Goal: Task Accomplishment & Management: Use online tool/utility

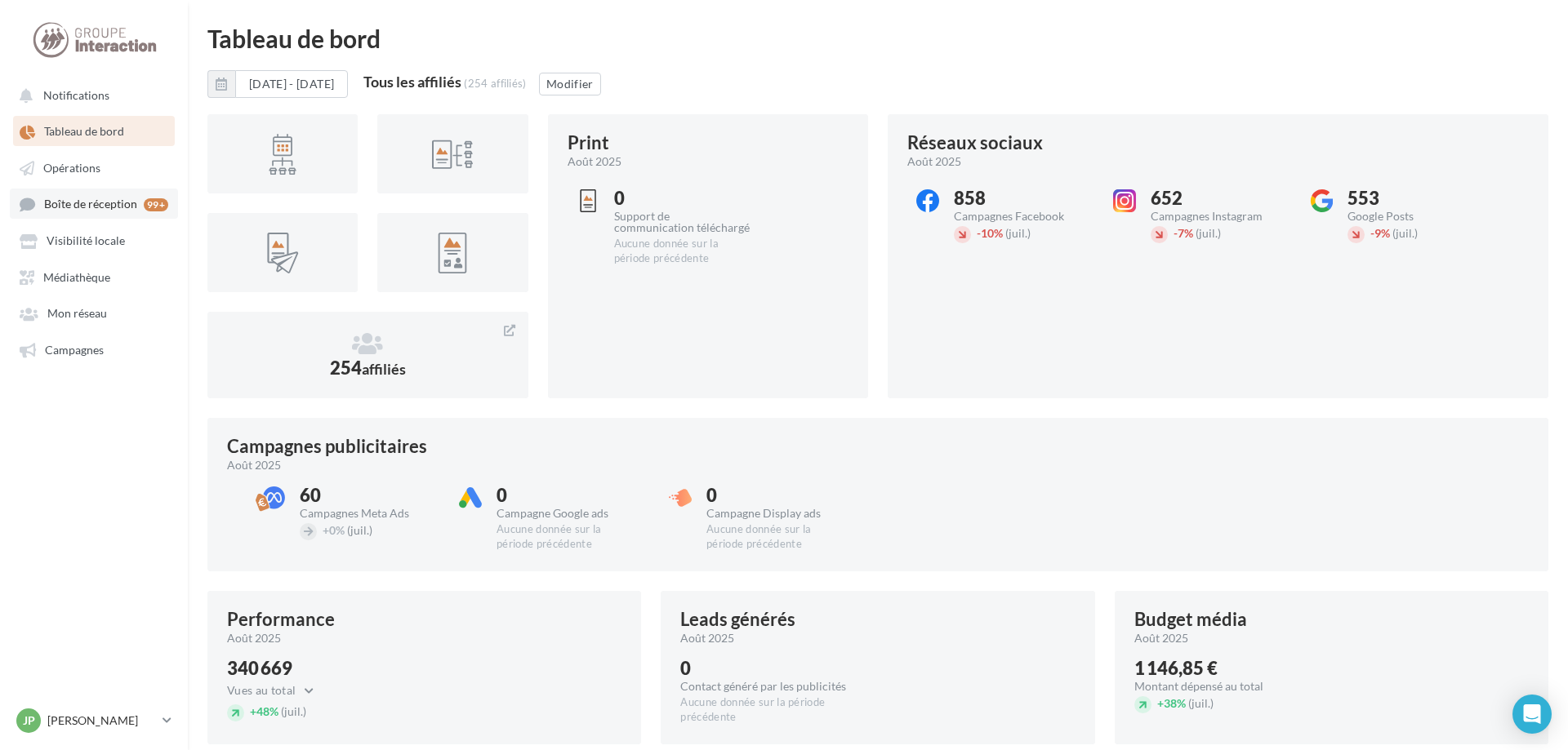
click at [92, 206] on span "Boîte de réception" at bounding box center [90, 204] width 93 height 14
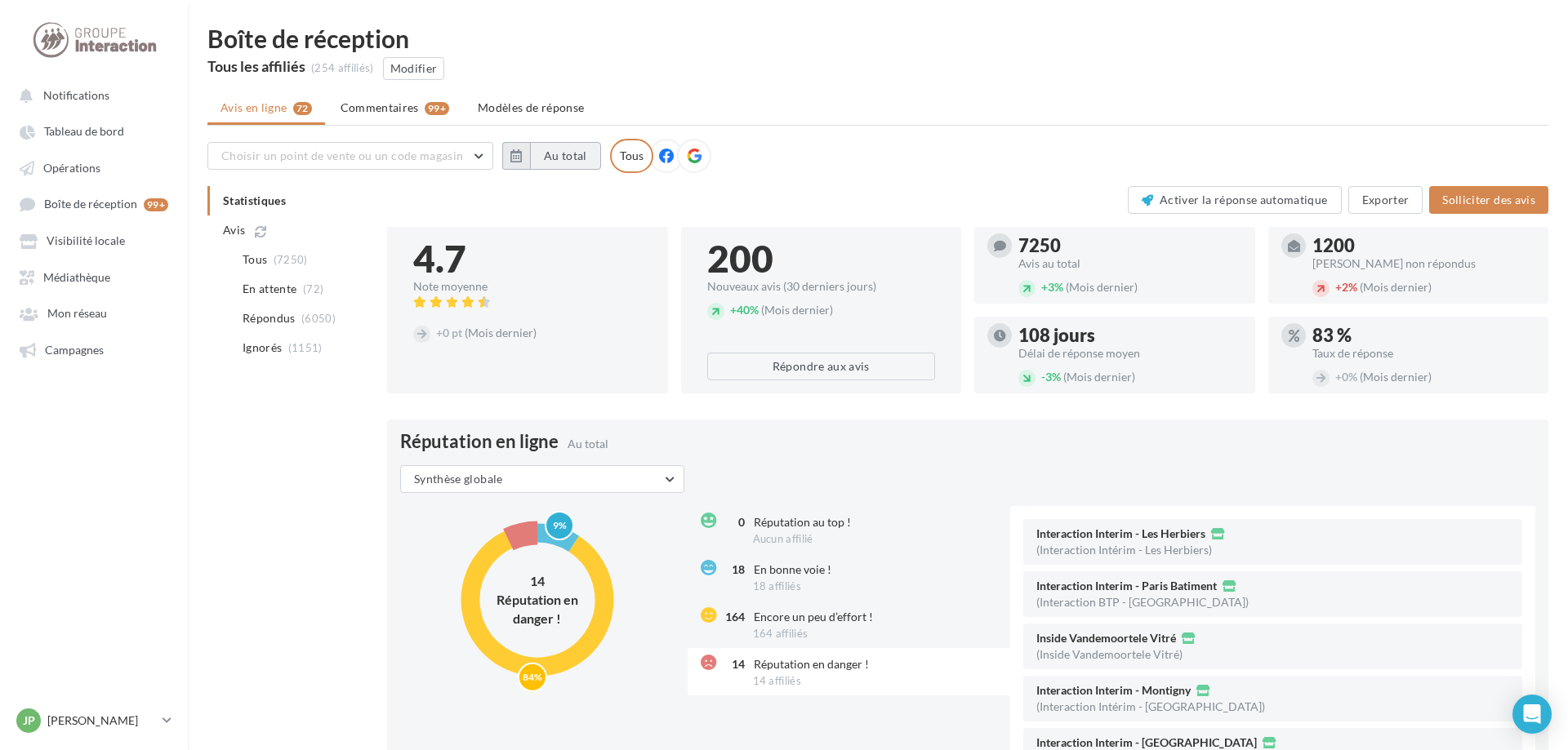
click at [557, 161] on button "Au total" at bounding box center [565, 156] width 71 height 28
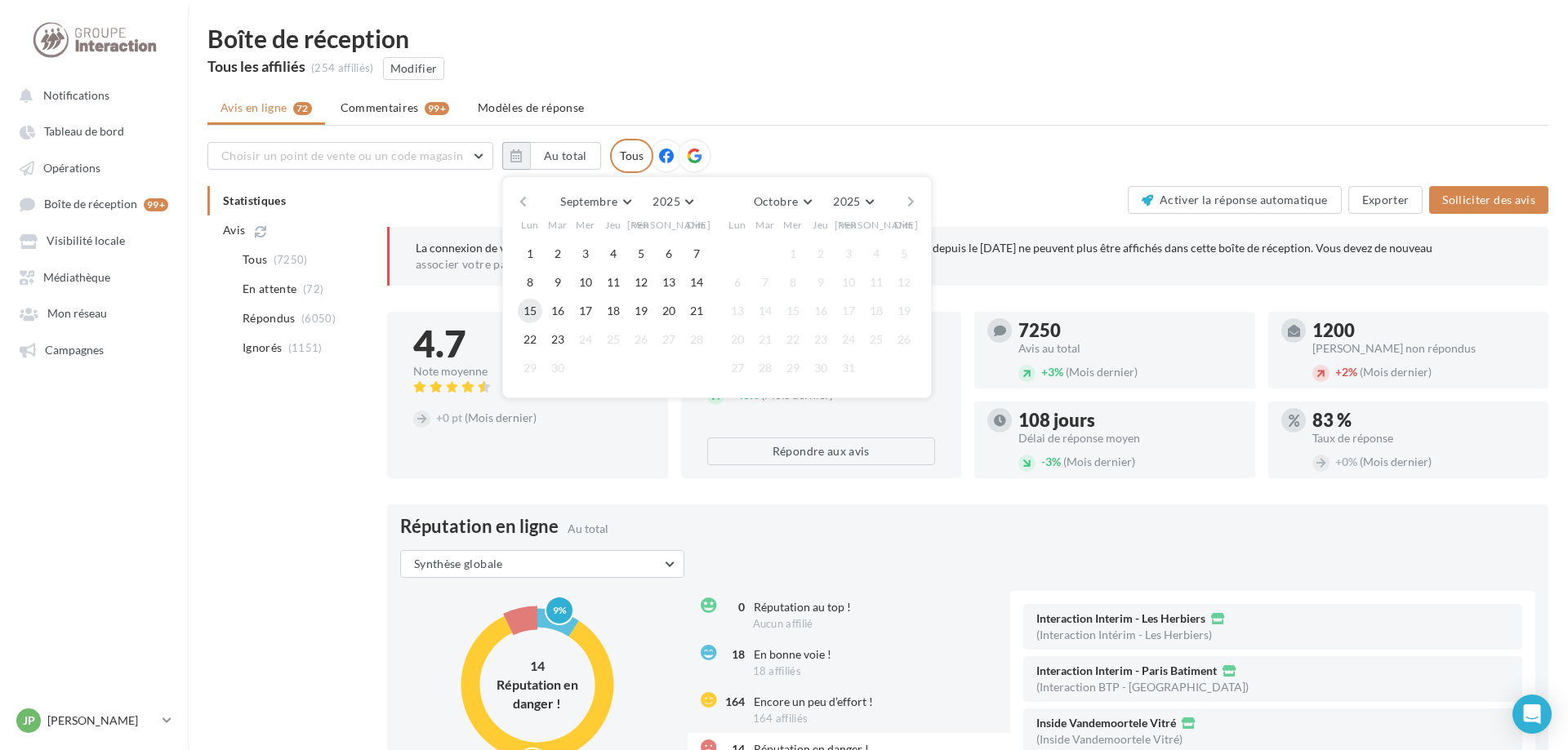
click at [525, 315] on button "15" at bounding box center [530, 311] width 25 height 25
click at [696, 308] on button "21" at bounding box center [696, 311] width 25 height 25
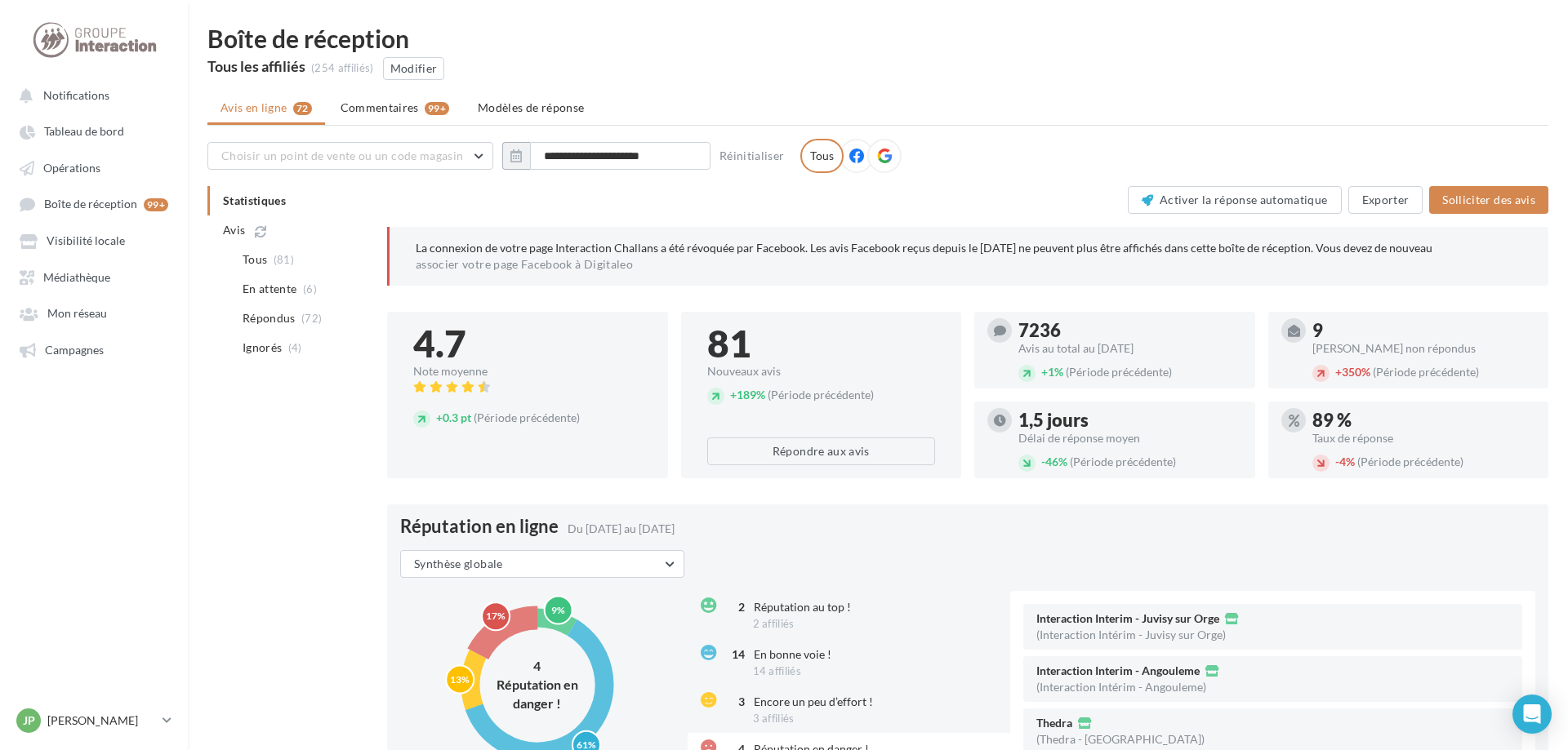
click at [808, 153] on div "Tous" at bounding box center [821, 155] width 43 height 34
click at [427, 68] on button "Modifier" at bounding box center [413, 68] width 62 height 23
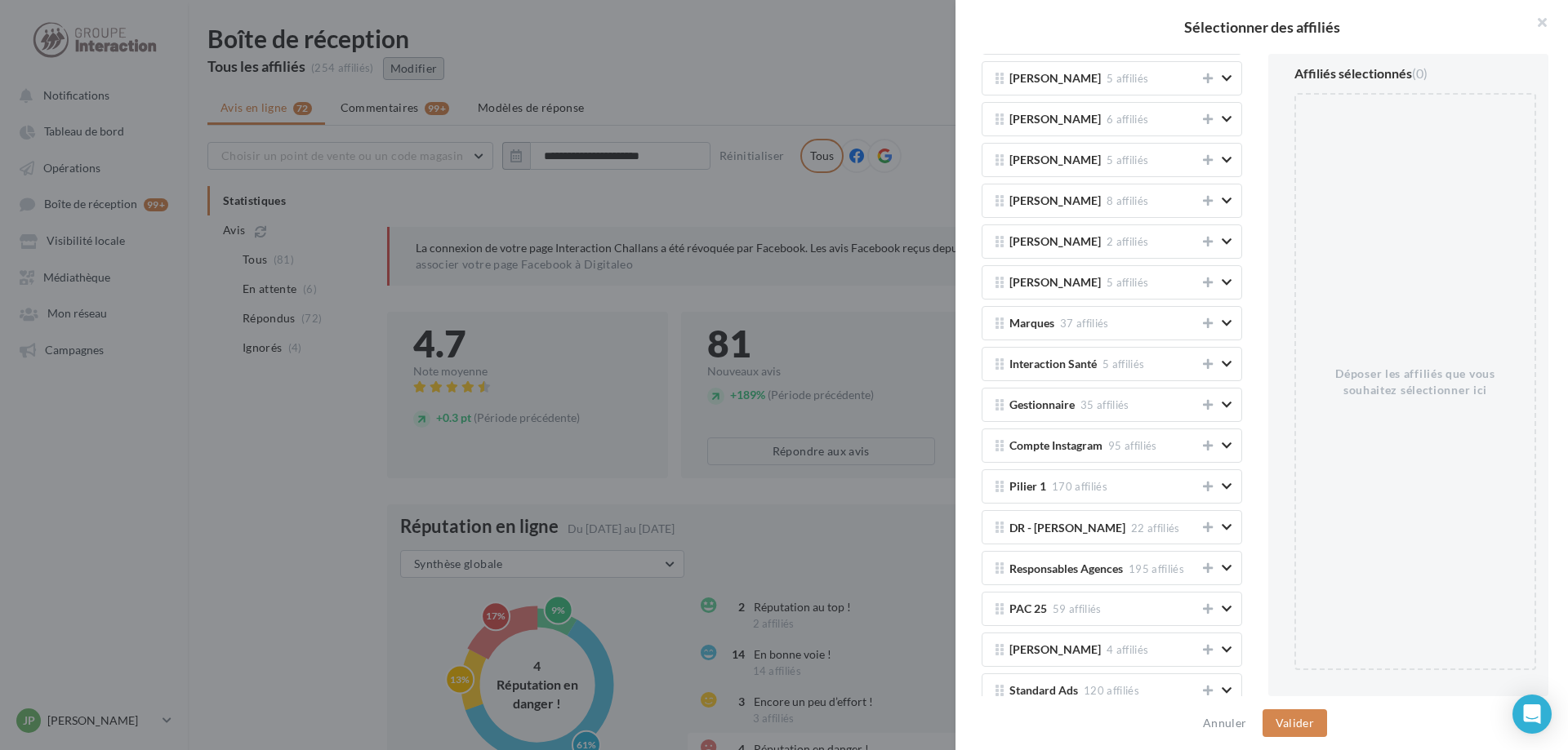
scroll to position [1708, 0]
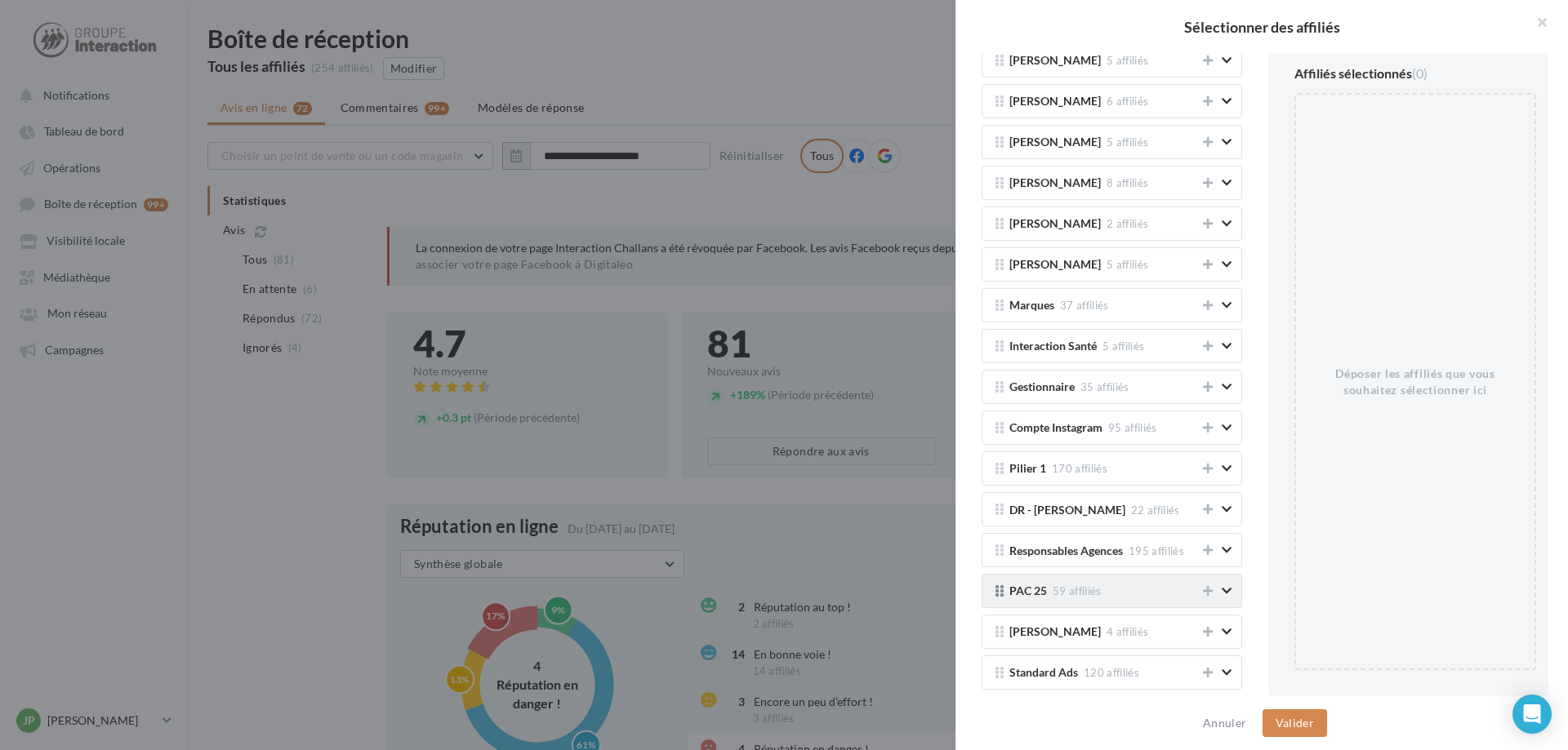
click at [1115, 594] on span "PAC 25 59 affiliés" at bounding box center [1103, 590] width 187 height 11
click at [1209, 590] on icon at bounding box center [1207, 590] width 10 height 11
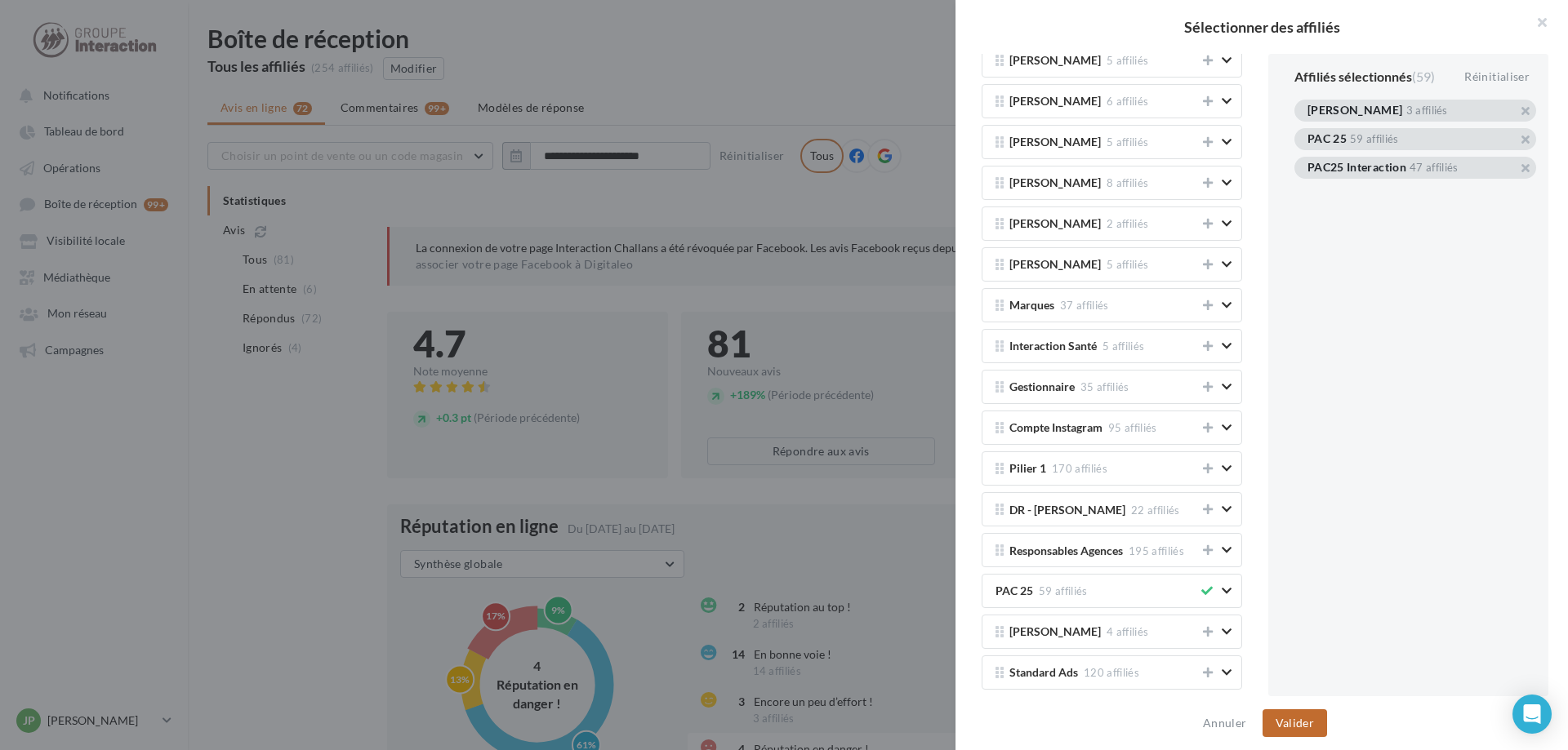
click at [1279, 719] on button "Valider" at bounding box center [1295, 723] width 65 height 28
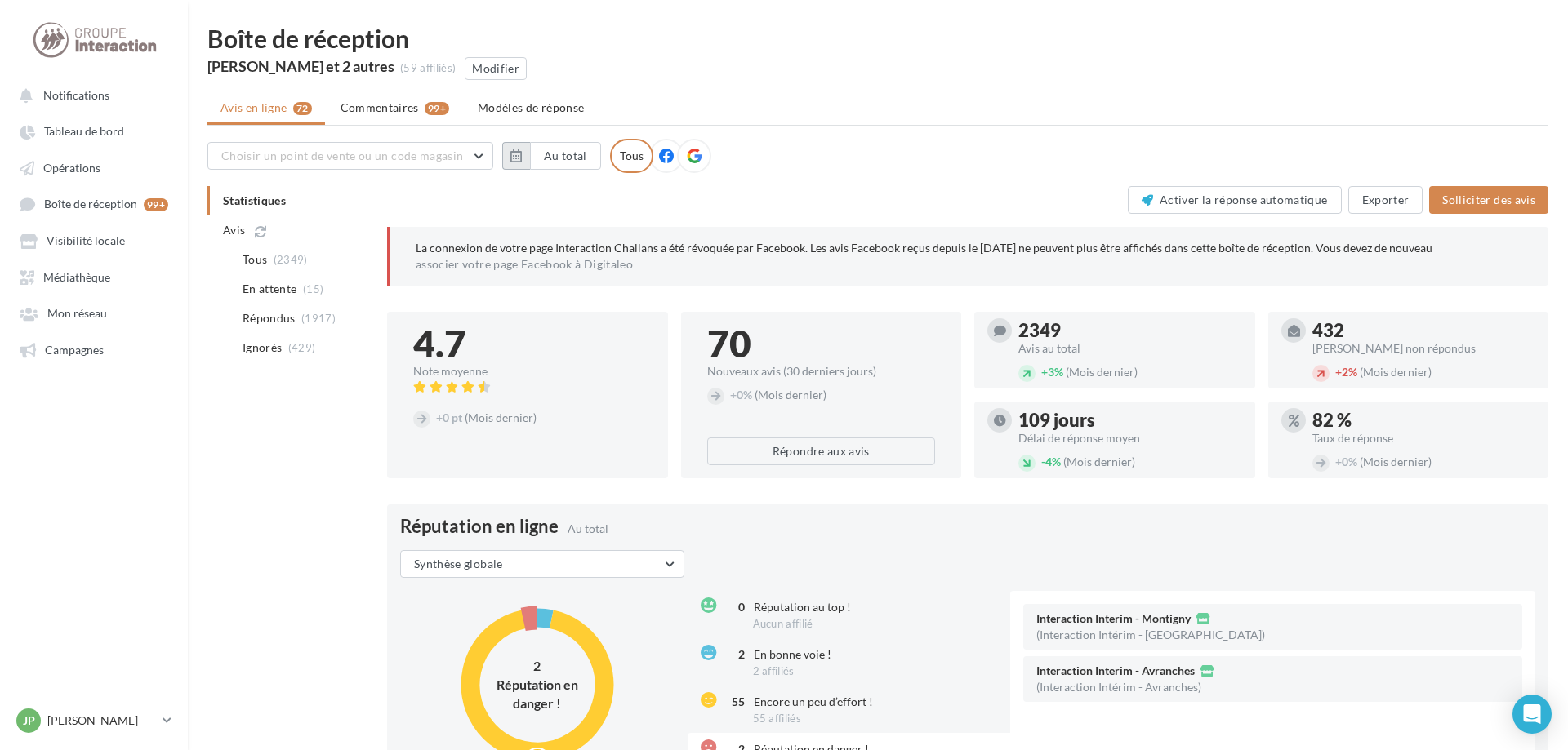
click at [519, 159] on icon "button" at bounding box center [516, 156] width 11 height 13
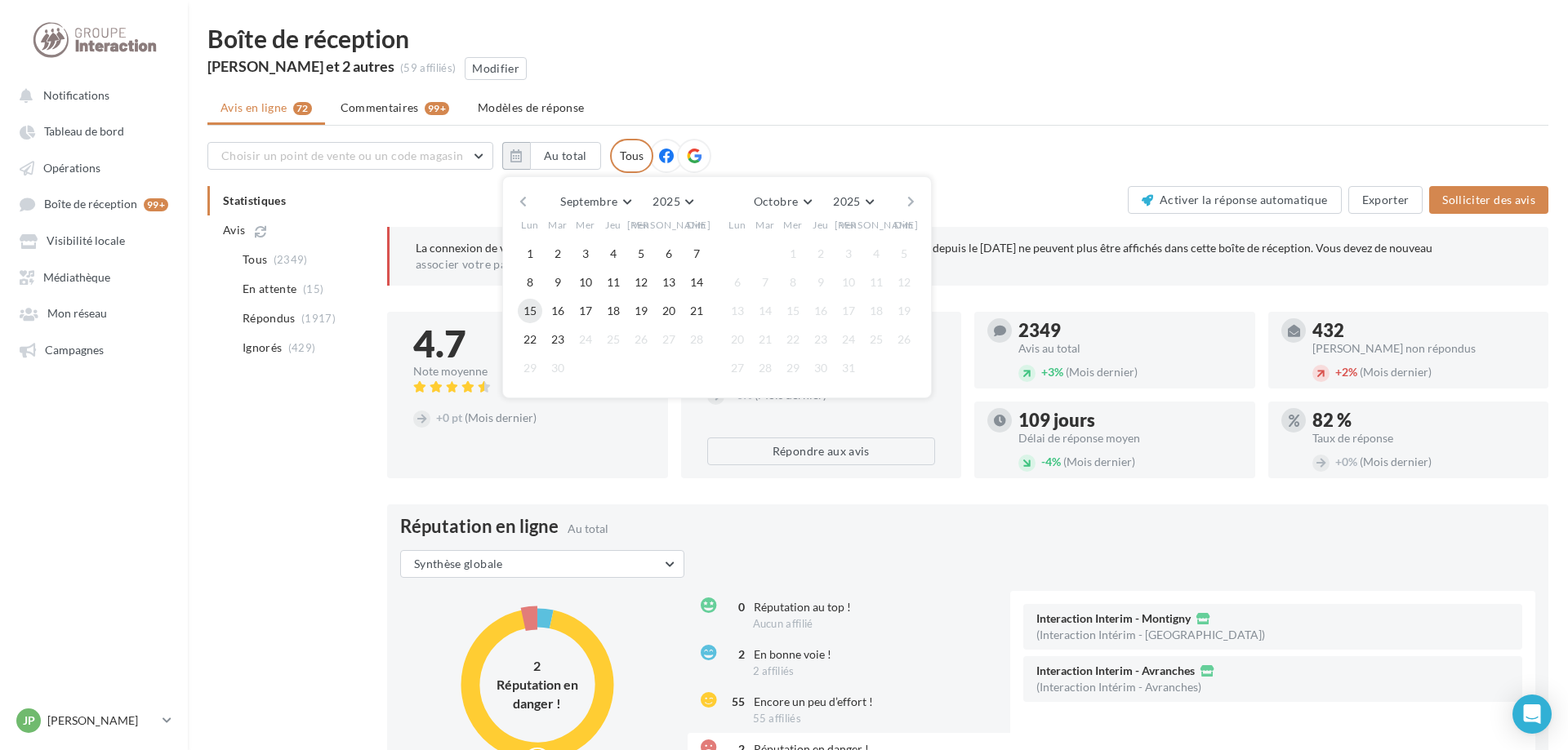
click at [527, 314] on button "15" at bounding box center [530, 311] width 25 height 25
click at [693, 311] on button "21" at bounding box center [696, 311] width 25 height 25
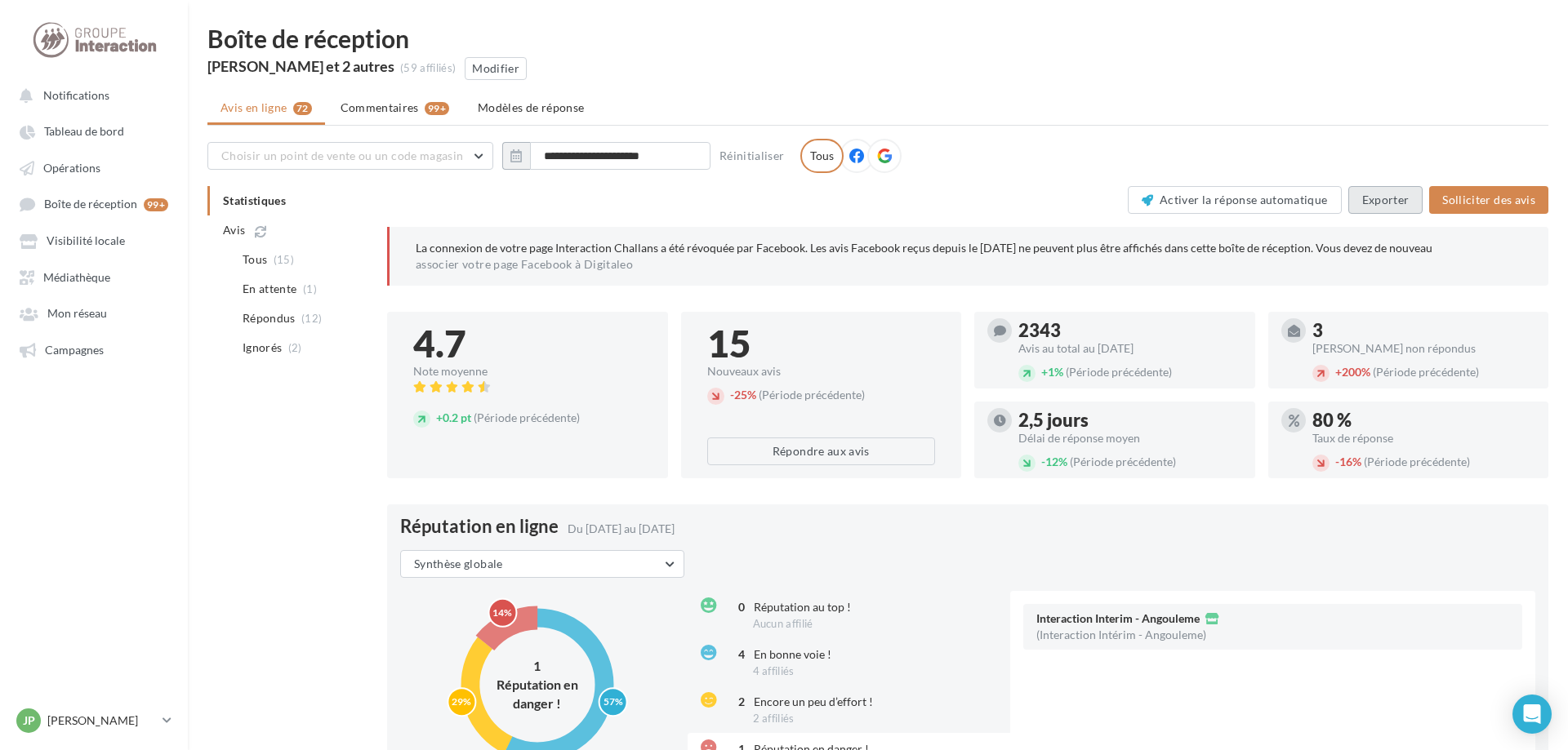
click at [1406, 203] on button "Exporter" at bounding box center [1385, 200] width 75 height 28
click at [69, 353] on span "Campagnes" at bounding box center [75, 350] width 59 height 14
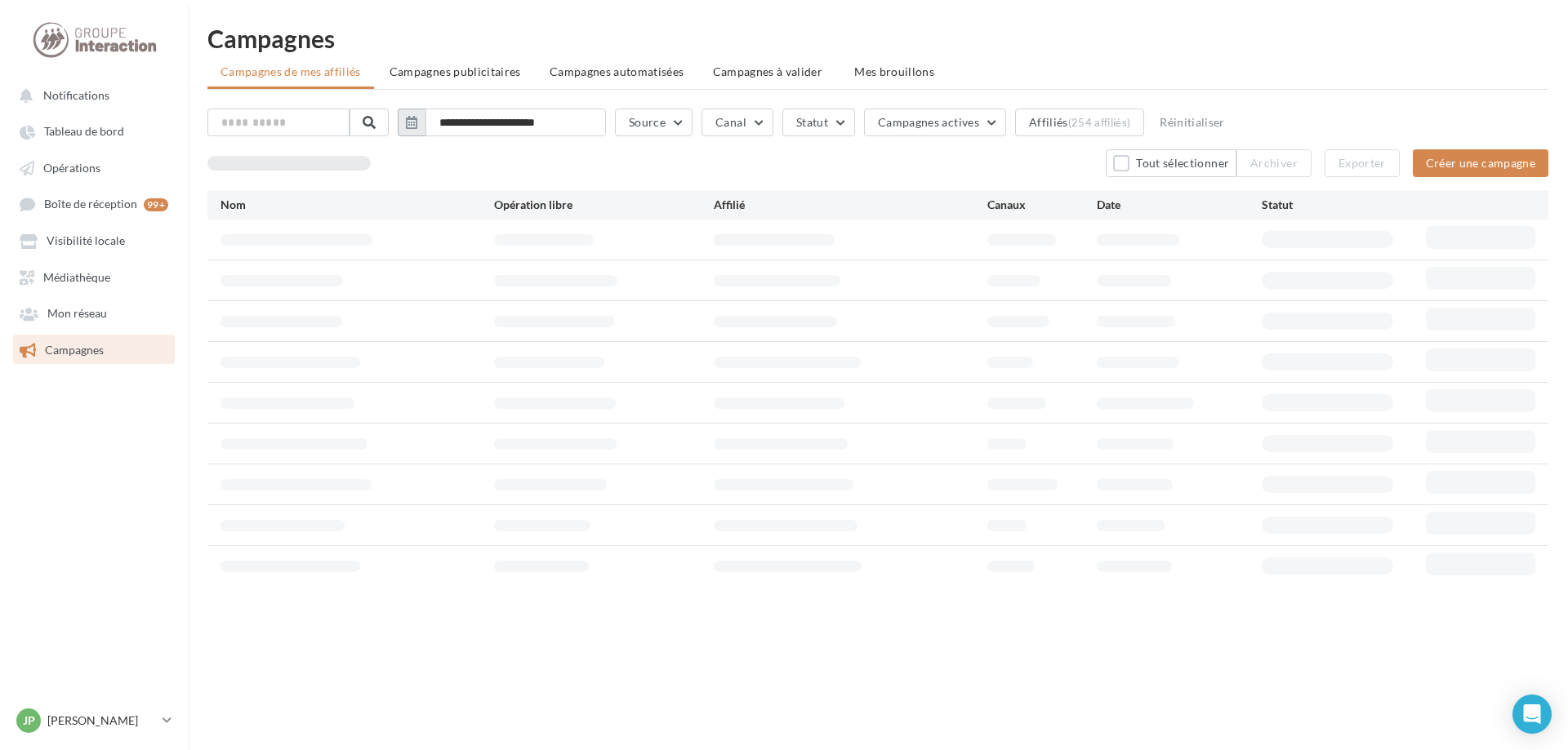
click at [417, 123] on icon "button" at bounding box center [412, 123] width 11 height 13
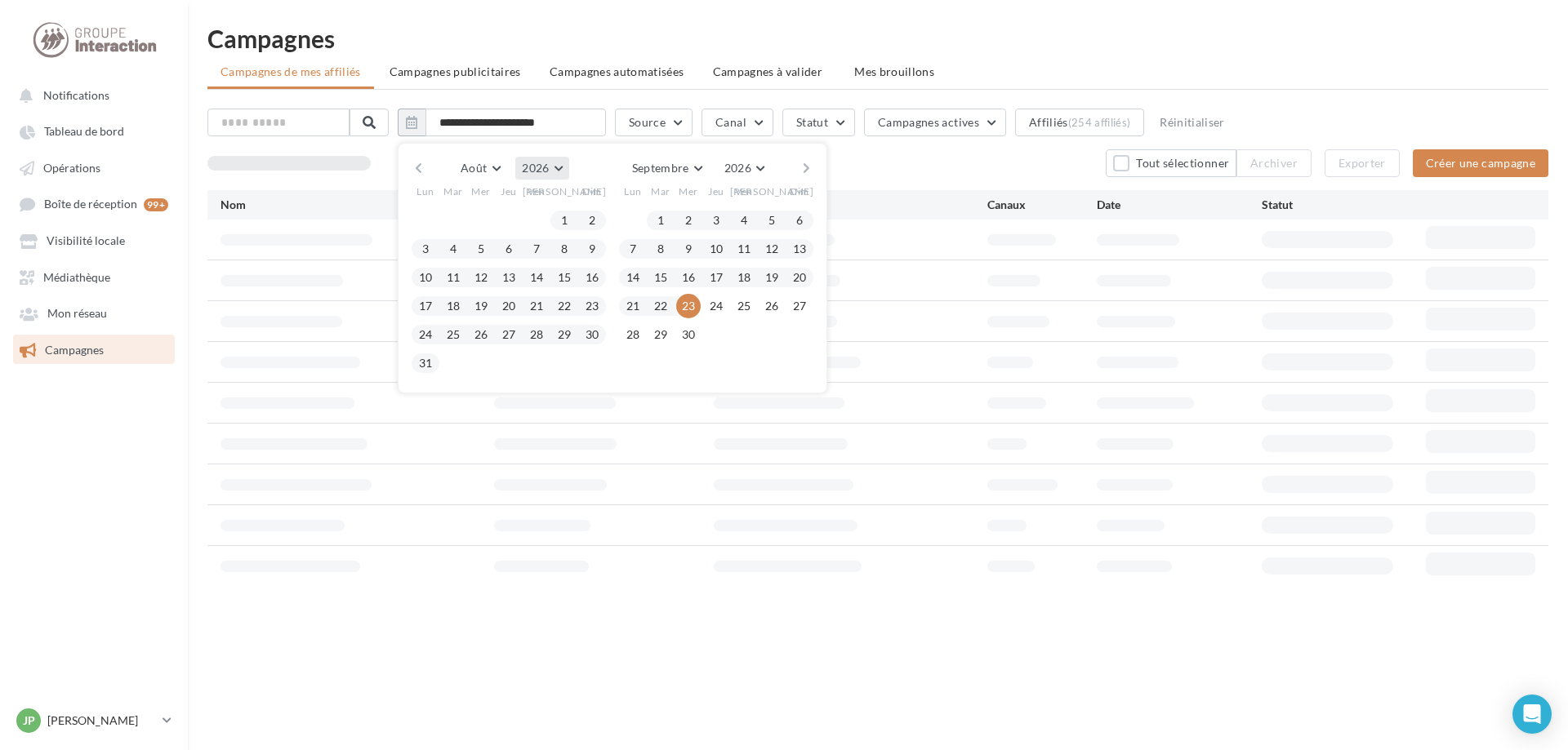
click at [568, 161] on button "2026" at bounding box center [542, 168] width 54 height 23
click at [520, 210] on button "2025" at bounding box center [512, 208] width 114 height 30
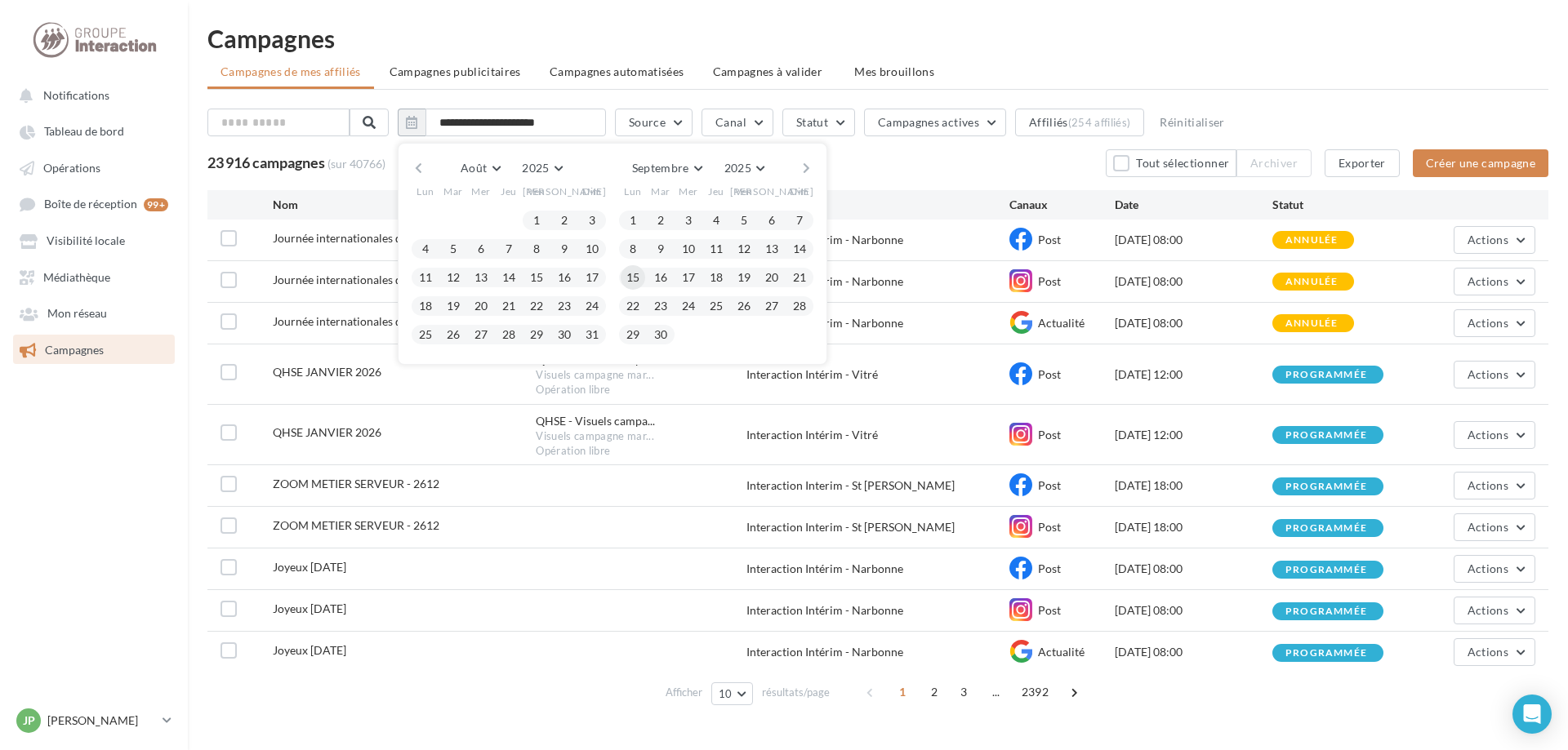
click at [642, 280] on button "15" at bounding box center [632, 278] width 25 height 25
click at [811, 282] on button "21" at bounding box center [799, 278] width 25 height 25
type input "**********"
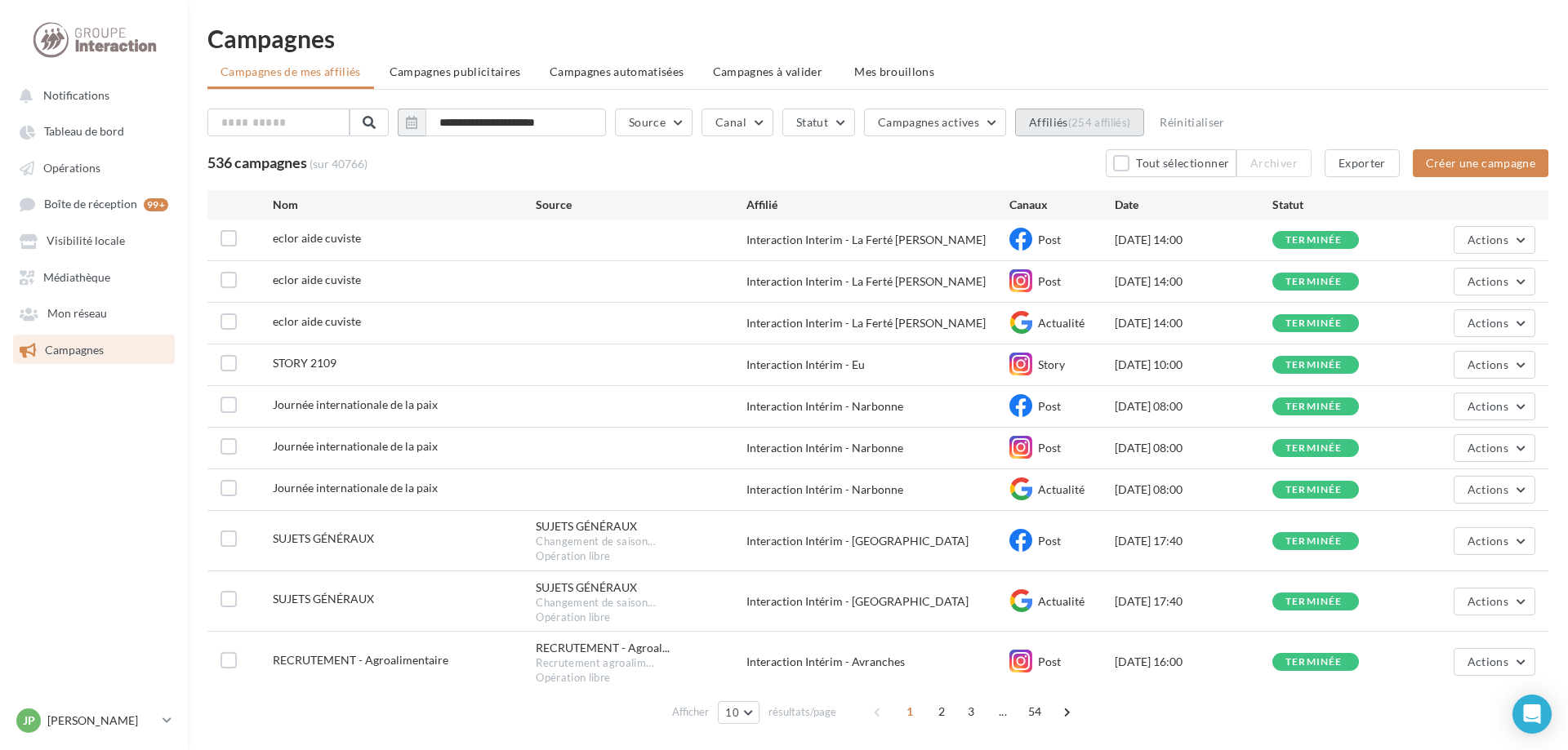
click at [1130, 119] on div "(254 affiliés)" at bounding box center [1099, 123] width 63 height 13
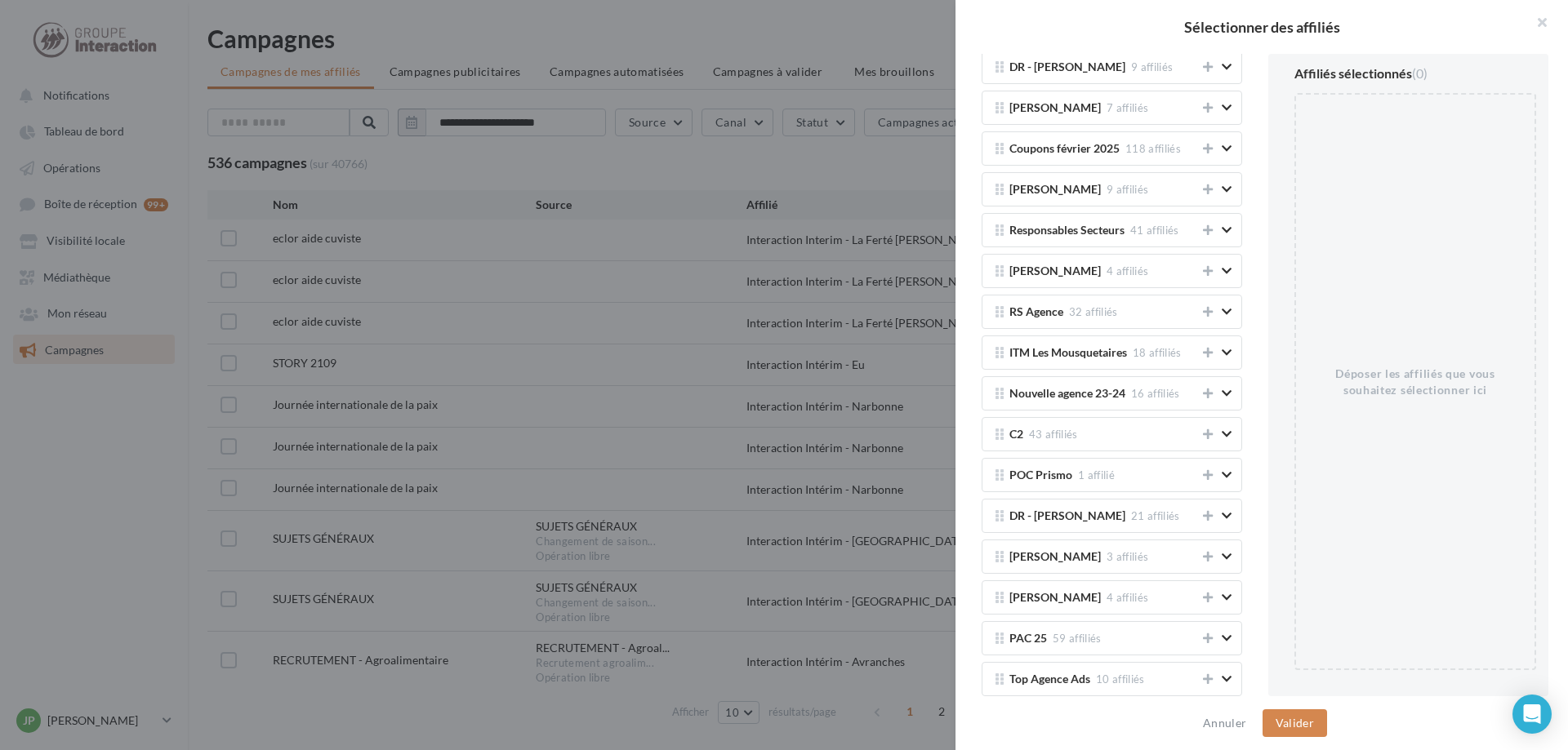
scroll to position [1881, 0]
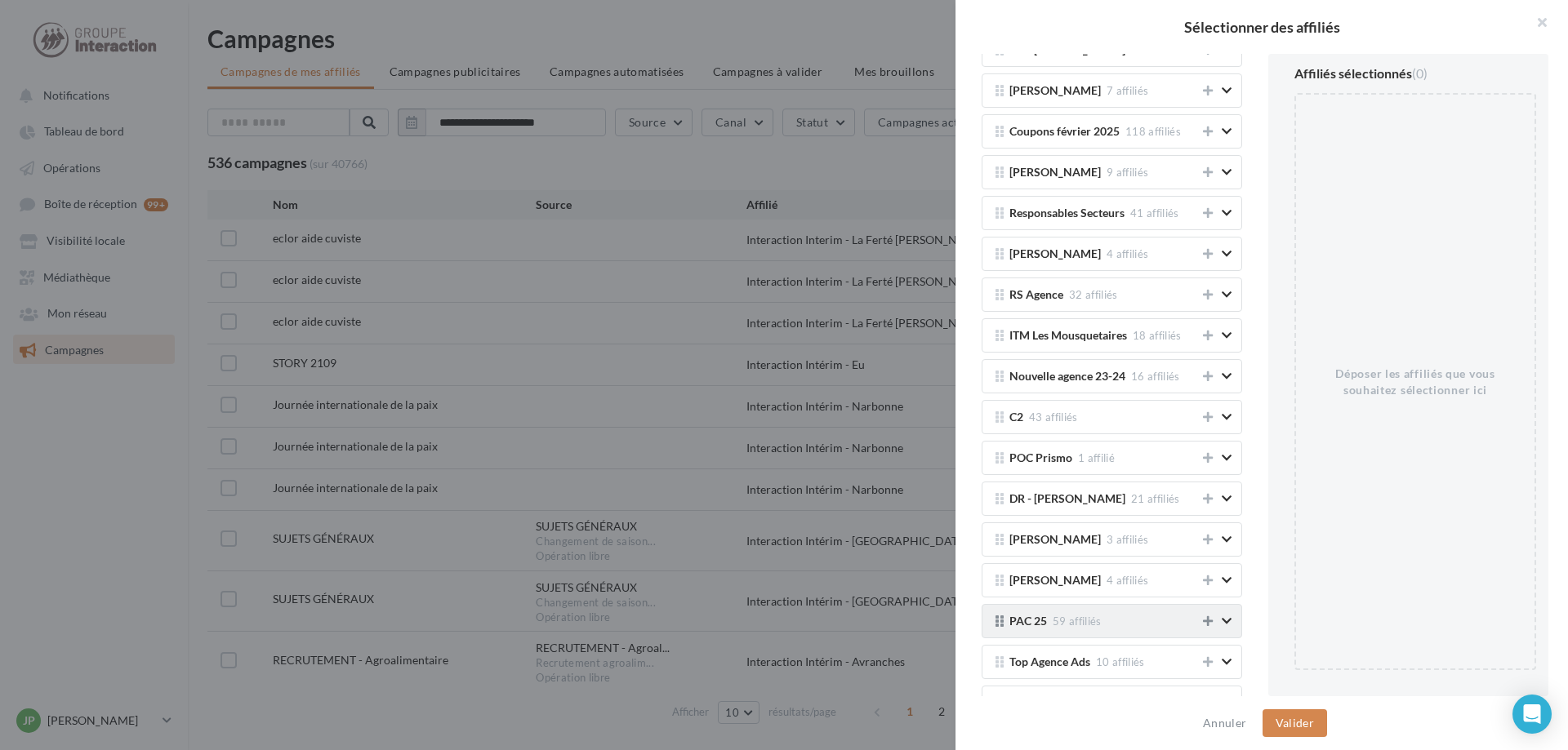
click at [1204, 623] on icon at bounding box center [1207, 621] width 10 height 11
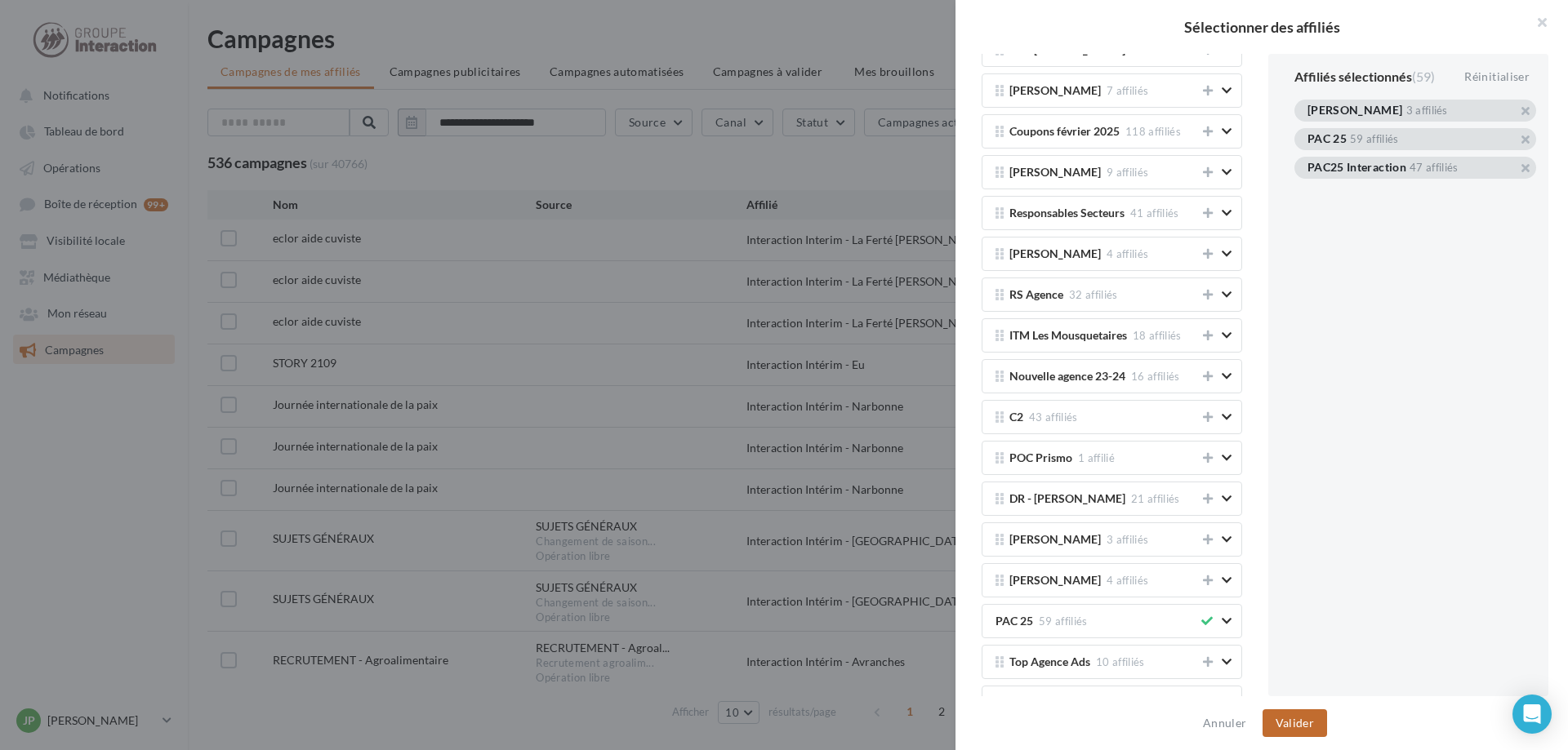
click at [1301, 720] on button "Valider" at bounding box center [1295, 723] width 65 height 28
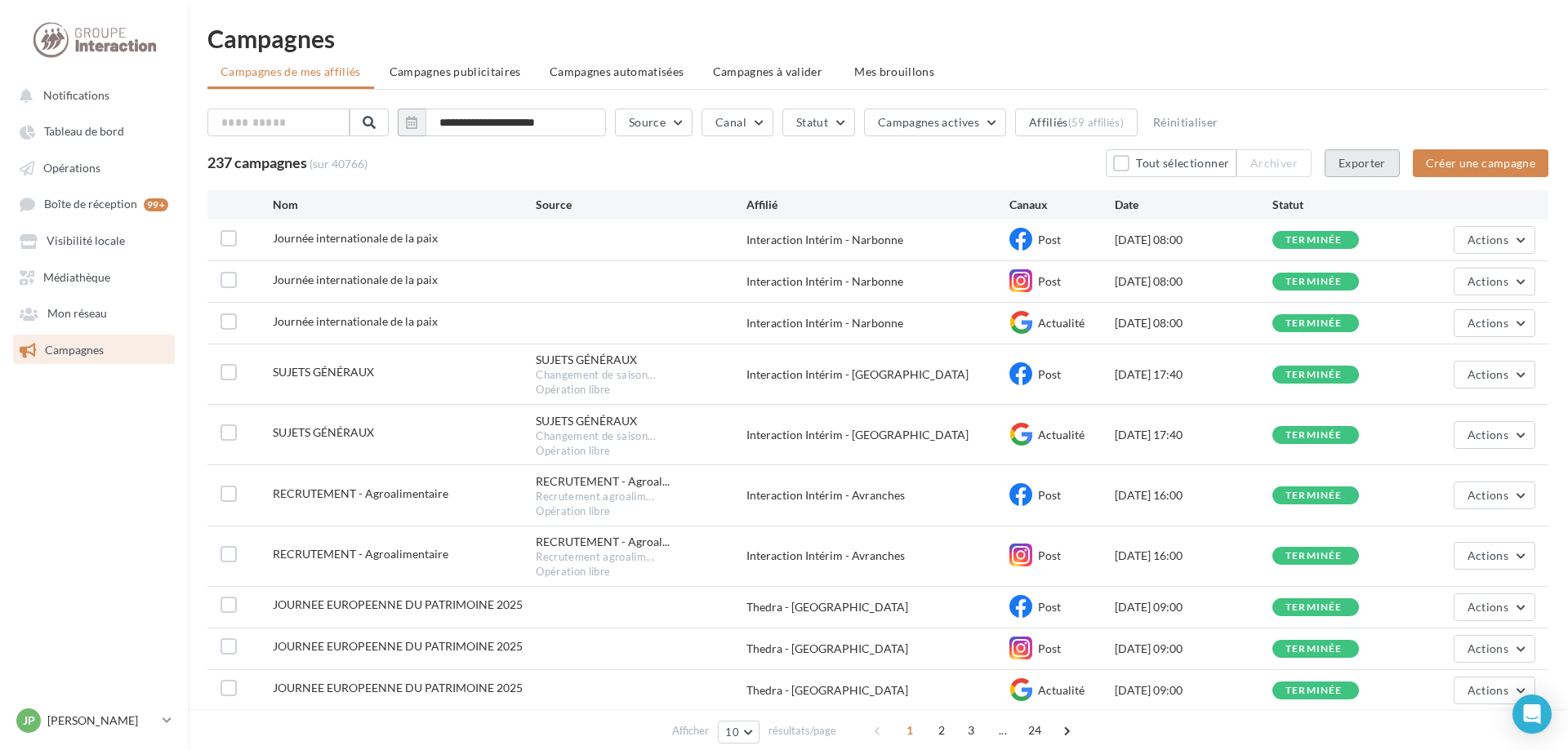
click at [1357, 166] on button "Exporter" at bounding box center [1361, 163] width 75 height 28
